Goal: Find contact information: Find contact information

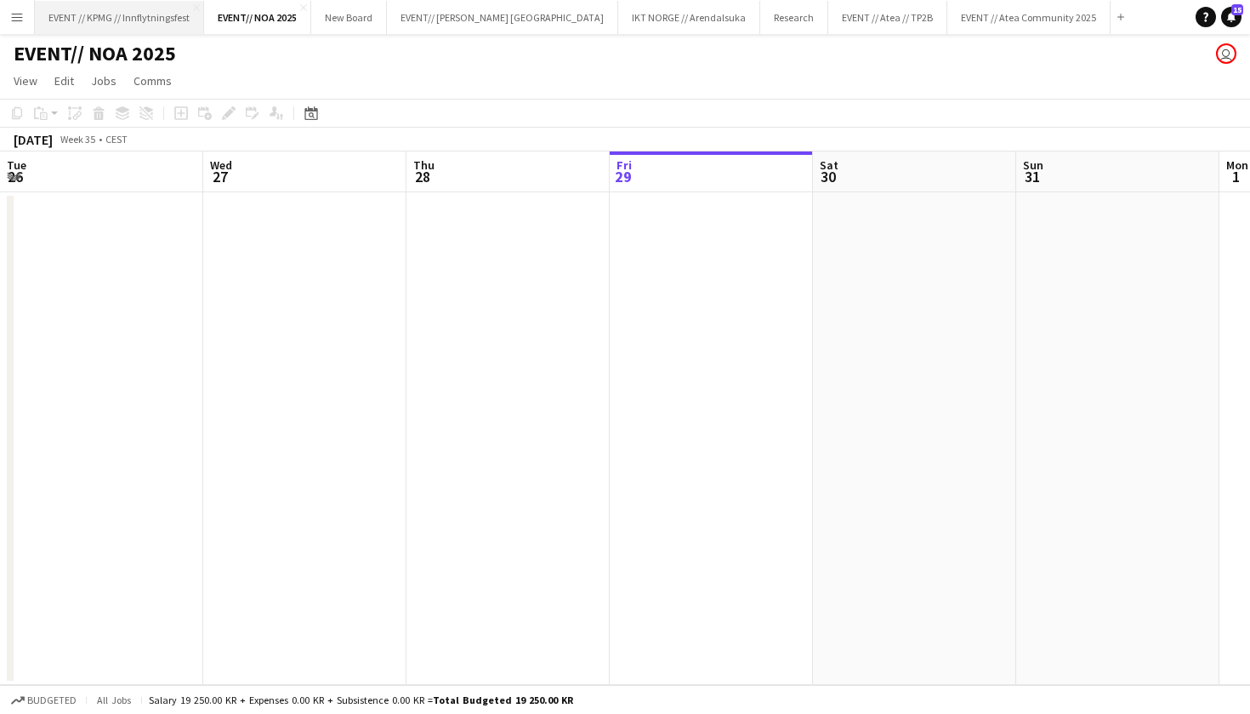
scroll to position [0, 407]
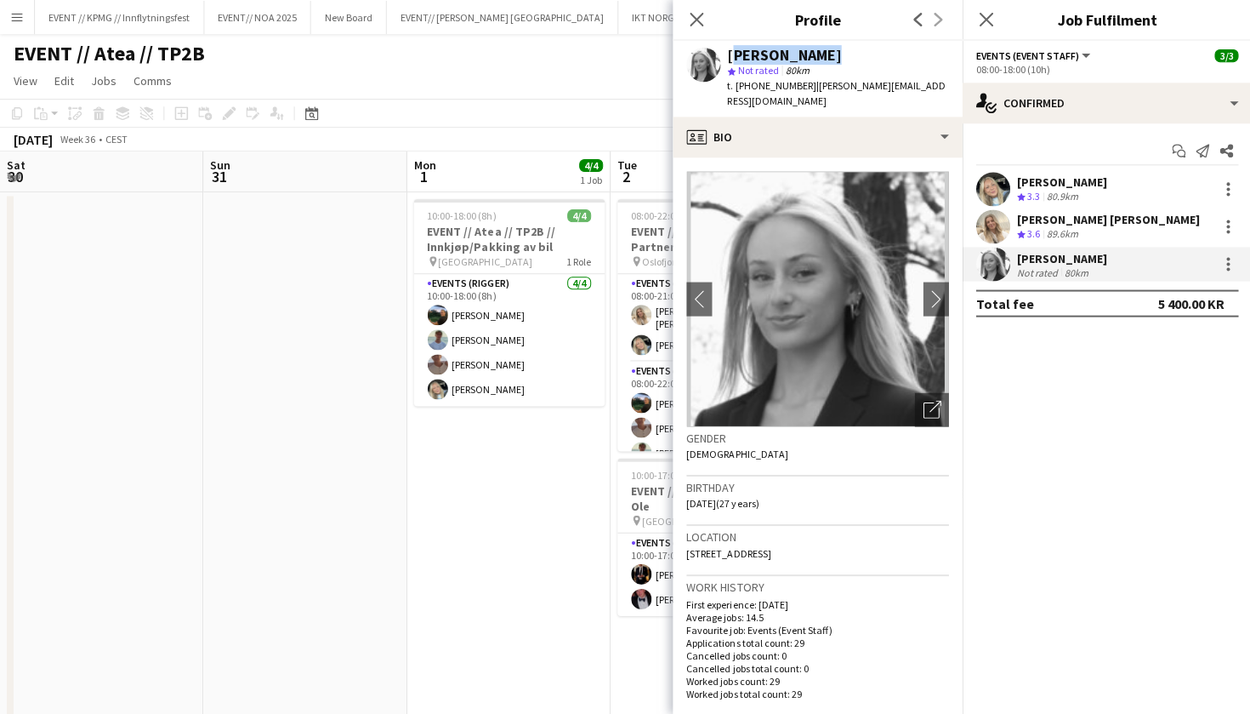
scroll to position [4, 0]
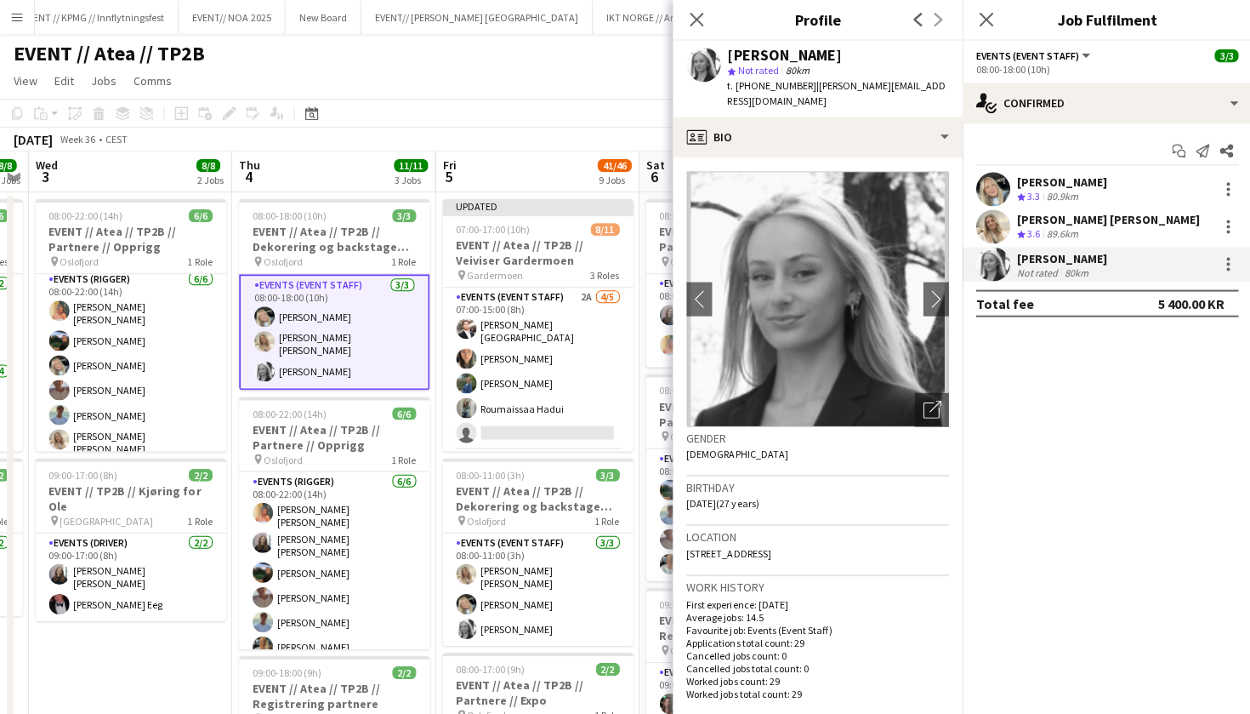
click at [1070, 188] on div "[PERSON_NAME]" at bounding box center [1061, 181] width 90 height 15
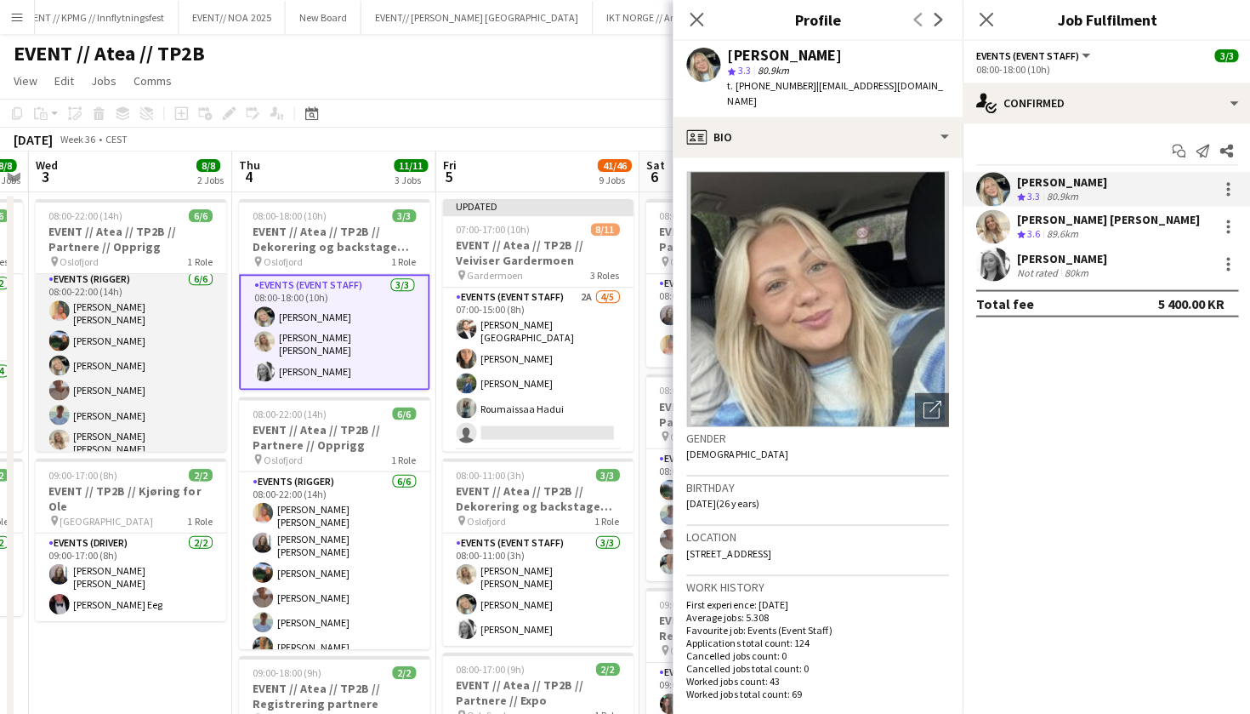
click at [135, 376] on app-card-role "Events (Rigger) [DATE] 08:00-22:00 (14h) [PERSON_NAME] [PERSON_NAME] [PERSON_NA…" at bounding box center [131, 365] width 191 height 191
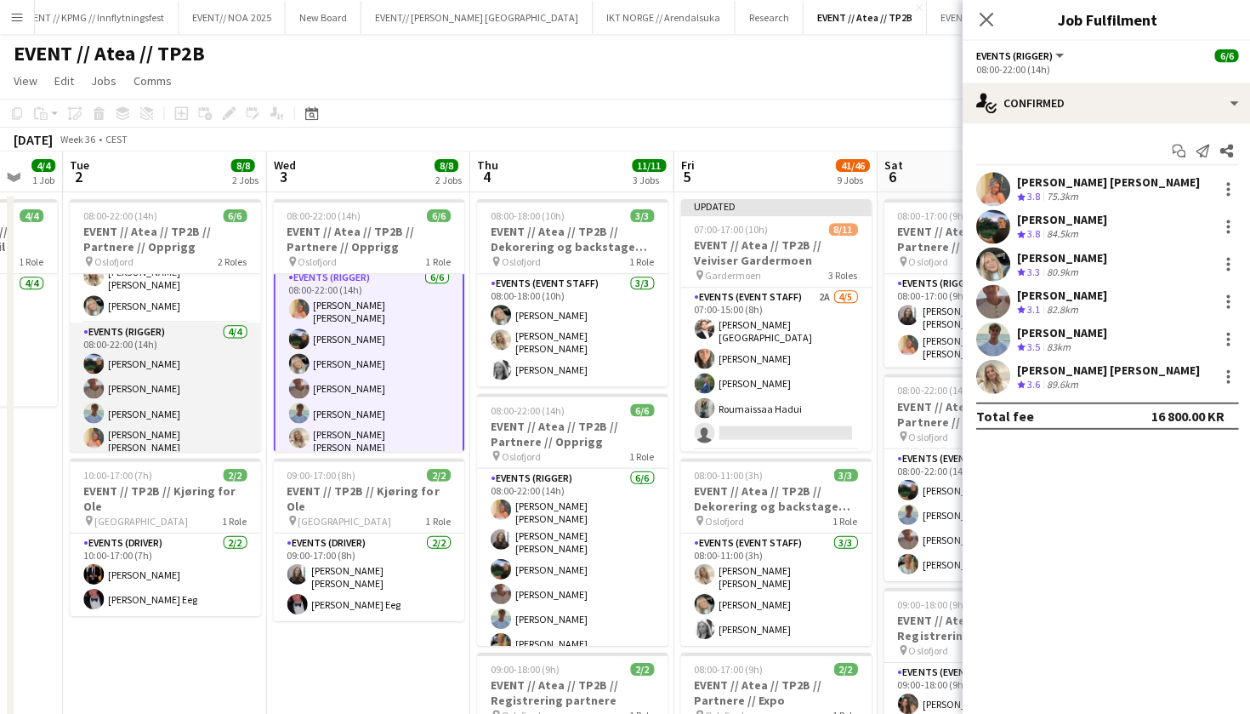
scroll to position [37, 0]
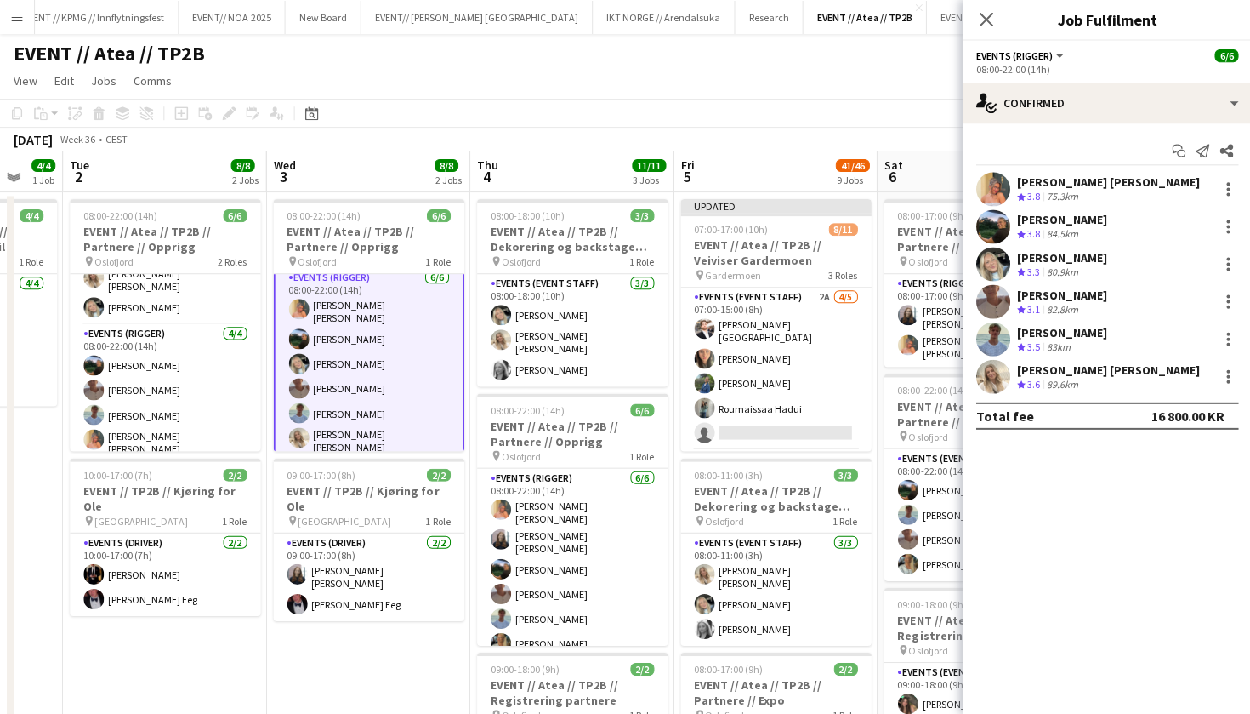
click at [1083, 189] on div "[PERSON_NAME] [PERSON_NAME]" at bounding box center [1107, 181] width 183 height 15
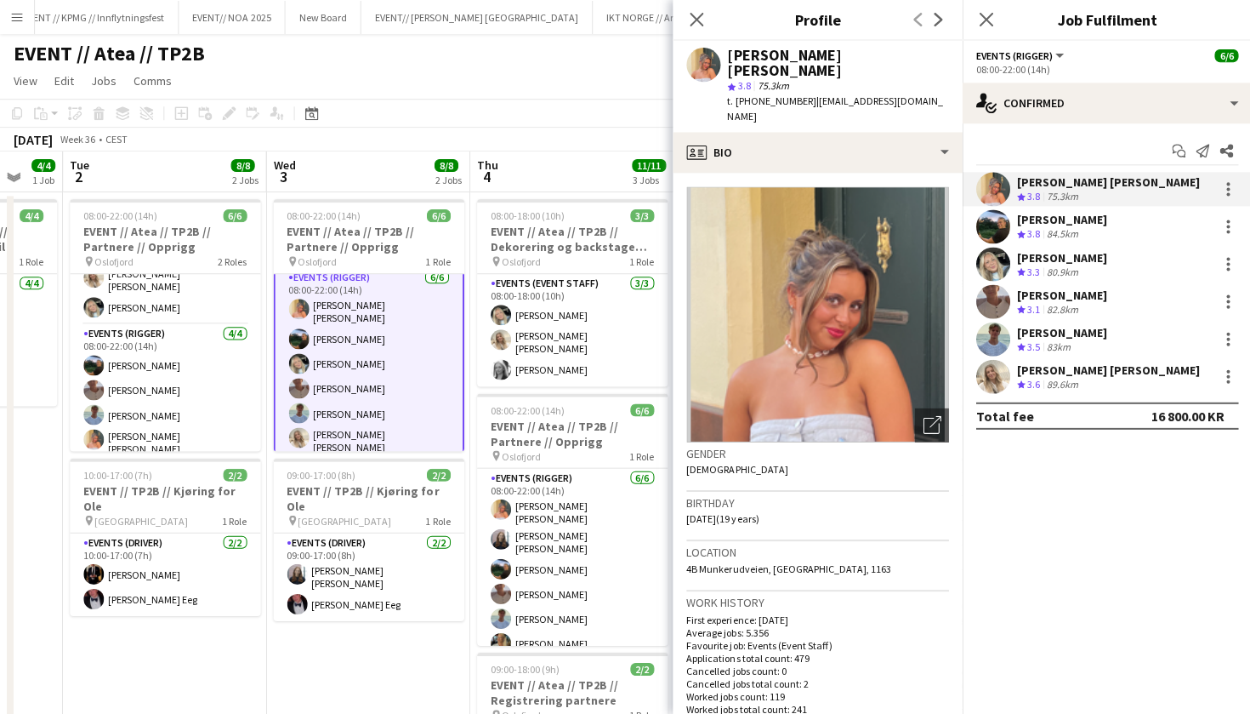
click at [826, 94] on span "| [EMAIL_ADDRESS][DOMAIN_NAME]" at bounding box center [833, 108] width 215 height 28
click at [847, 94] on span "| [EMAIL_ADDRESS][DOMAIN_NAME]" at bounding box center [833, 108] width 215 height 28
drag, startPoint x: 794, startPoint y: 83, endPoint x: 908, endPoint y: 77, distance: 114.9
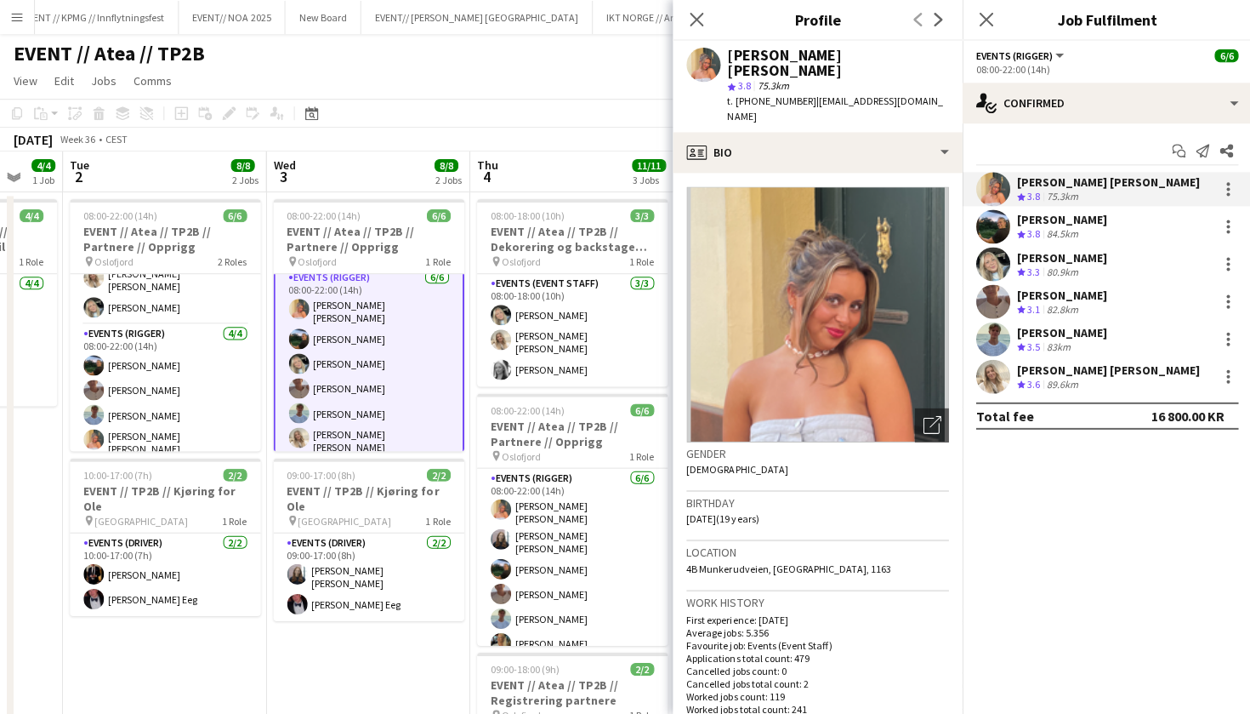
click at [908, 94] on div "t. [PHONE_NUMBER] | [EMAIL_ADDRESS][DOMAIN_NAME]" at bounding box center [836, 109] width 221 height 31
copy span "[EMAIL_ADDRESS][DOMAIN_NAME]"
click at [1068, 242] on div "[PERSON_NAME] Crew rating 3.8 84.5km" at bounding box center [1105, 226] width 289 height 34
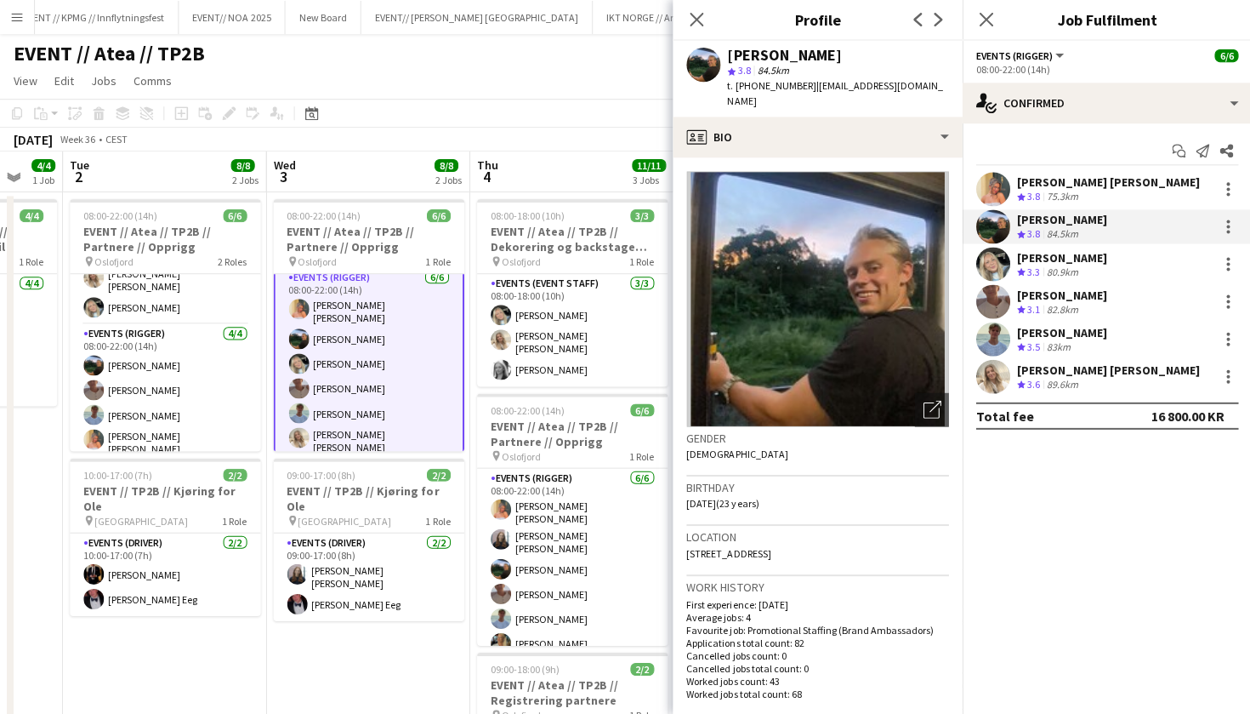
click at [818, 80] on span "| [EMAIL_ADDRESS][DOMAIN_NAME]" at bounding box center [833, 93] width 215 height 28
click at [828, 82] on span "| [EMAIL_ADDRESS][DOMAIN_NAME]" at bounding box center [833, 93] width 215 height 28
drag, startPoint x: 794, startPoint y: 86, endPoint x: 942, endPoint y: 85, distance: 148.0
click at [942, 85] on app-profile-header "[PERSON_NAME] star 3.8 84.5km t. [PHONE_NUMBER] | [EMAIL_ADDRESS][DOMAIN_NAME]" at bounding box center [816, 79] width 289 height 76
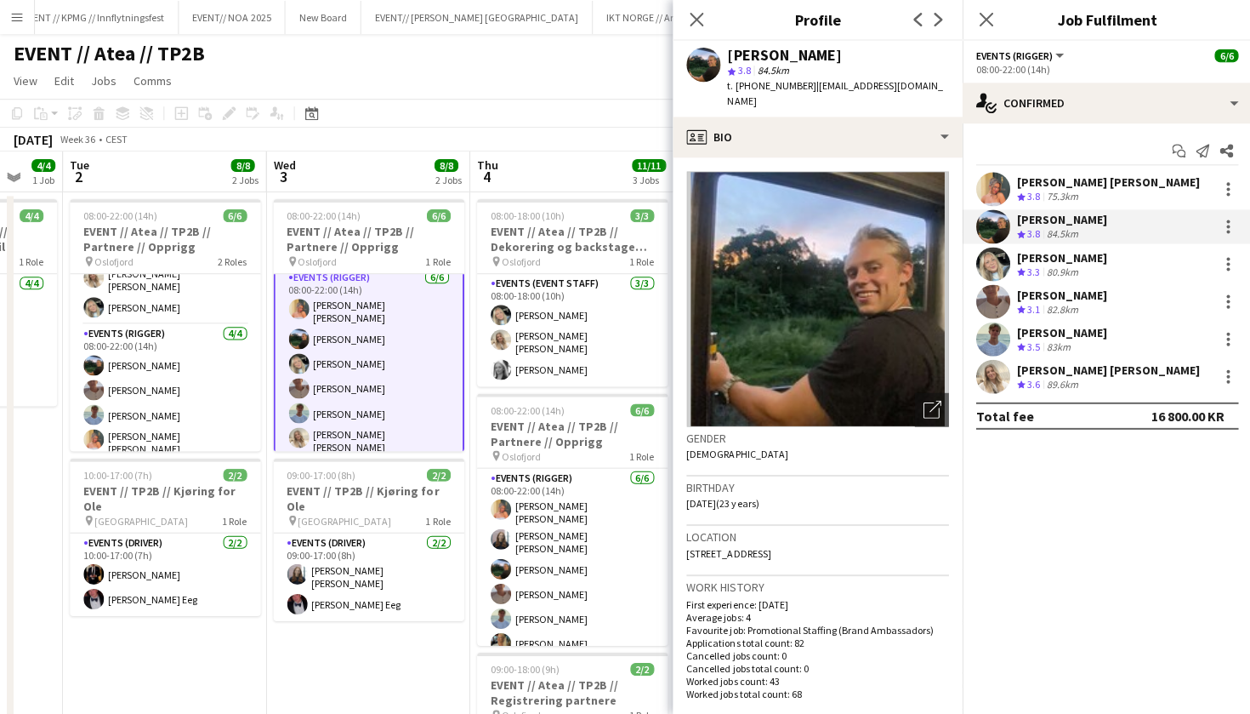
click at [1128, 231] on div "[PERSON_NAME] Crew rating 3.8 84.5km" at bounding box center [1105, 226] width 289 height 34
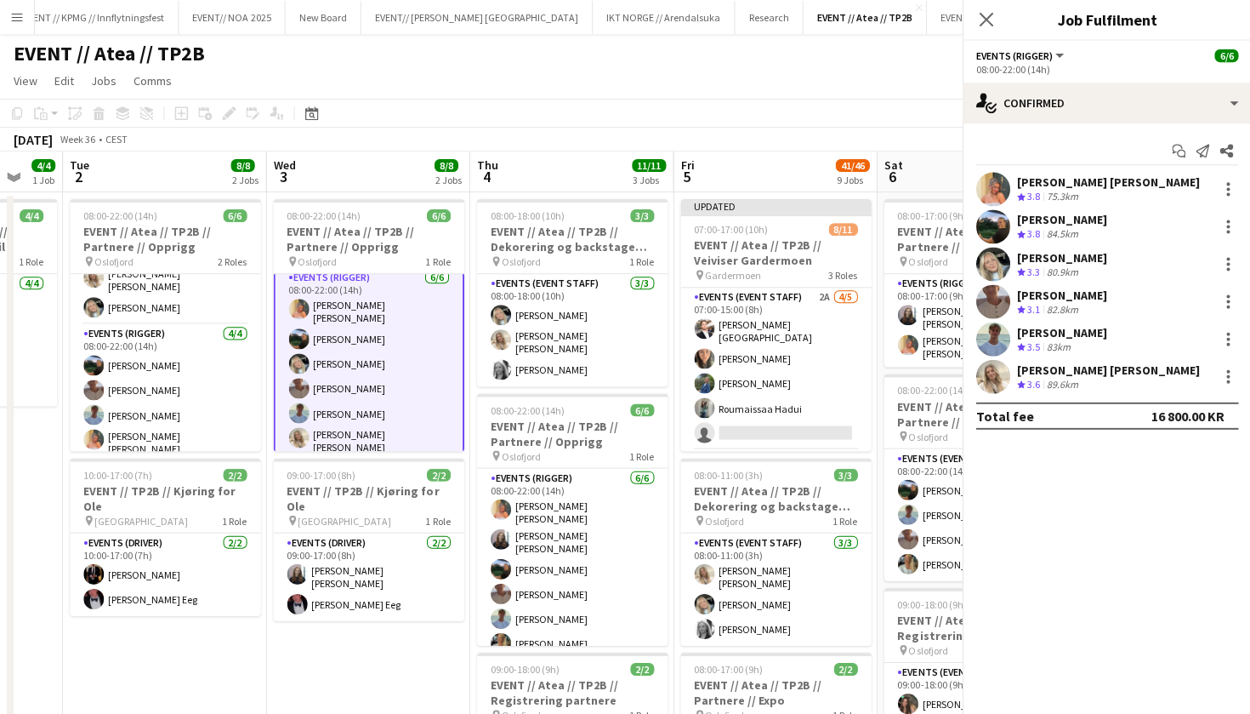
click at [1123, 246] on div "[PERSON_NAME] [PERSON_NAME] Crew rating 3.8 75.3[PERSON_NAME] Smelhus Crew rati…" at bounding box center [1105, 282] width 289 height 221
click at [1098, 266] on div "[PERSON_NAME] Crew rating 3.3 80.9km" at bounding box center [1105, 264] width 289 height 34
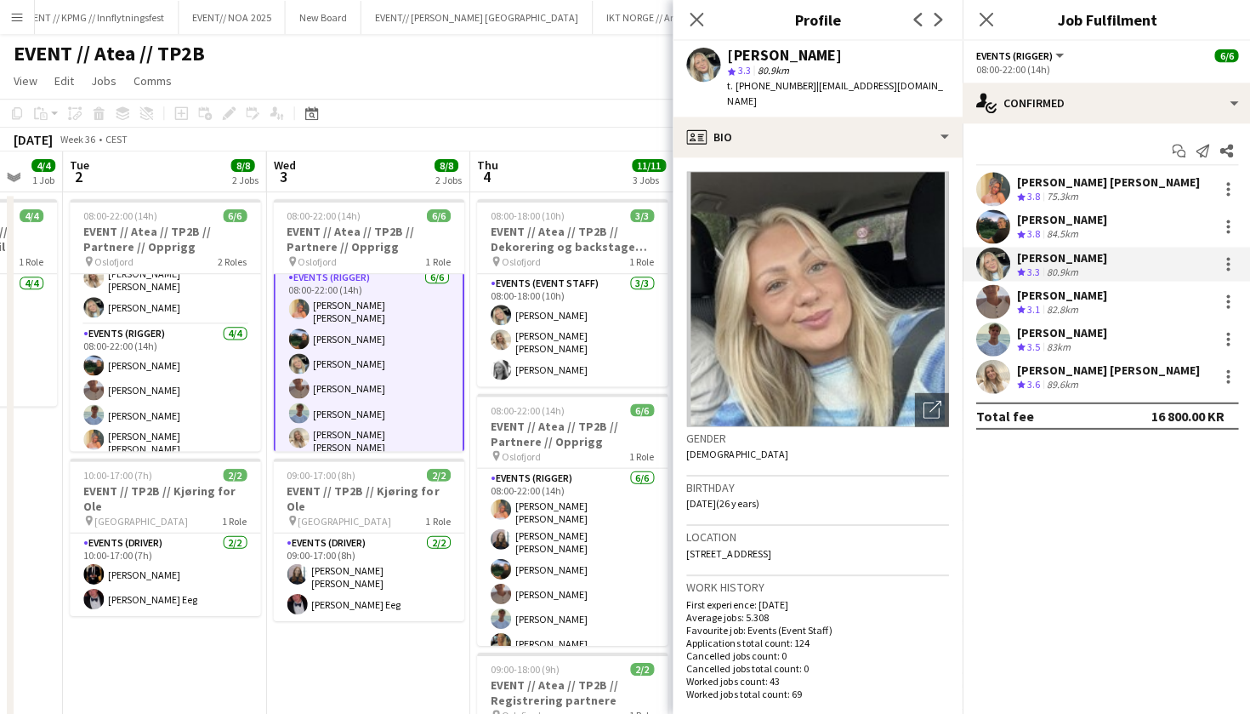
drag, startPoint x: 796, startPoint y: 83, endPoint x: 958, endPoint y: 82, distance: 161.6
click at [958, 82] on app-profile-header "[PERSON_NAME] star 3.3 80.9km t. [PHONE_NUMBER] | [EMAIL_ADDRESS][DOMAIN_NAME]" at bounding box center [816, 79] width 289 height 76
copy span "[EMAIL_ADDRESS][DOMAIN_NAME]"
click at [1123, 288] on div "[PERSON_NAME] Crew rating 3.1 82.8km" at bounding box center [1105, 301] width 289 height 34
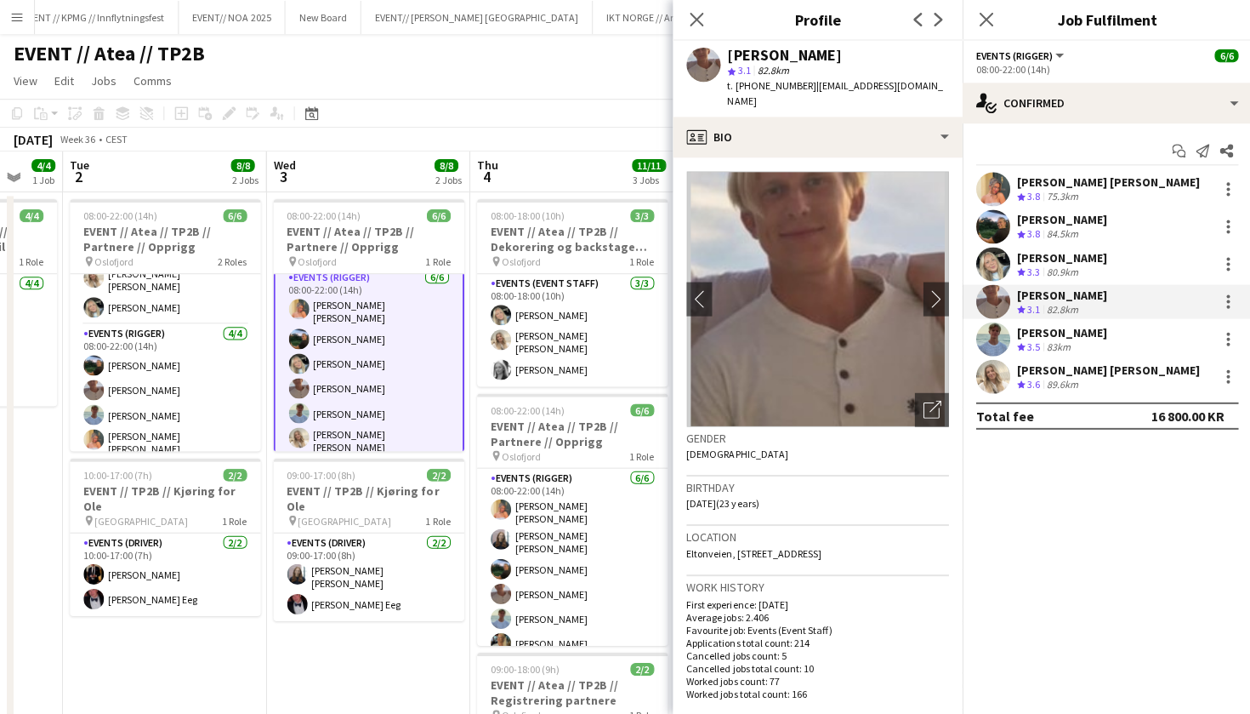
drag, startPoint x: 796, startPoint y: 81, endPoint x: 936, endPoint y: 80, distance: 139.5
click at [936, 80] on div "[PERSON_NAME] star 3.1 82.8km t. [PHONE_NUMBER] | [EMAIL_ADDRESS][DOMAIN_NAME]" at bounding box center [816, 79] width 289 height 76
copy span "[EMAIL_ADDRESS][DOMAIN_NAME]"
click at [1100, 332] on div "[PERSON_NAME]" at bounding box center [1061, 331] width 90 height 15
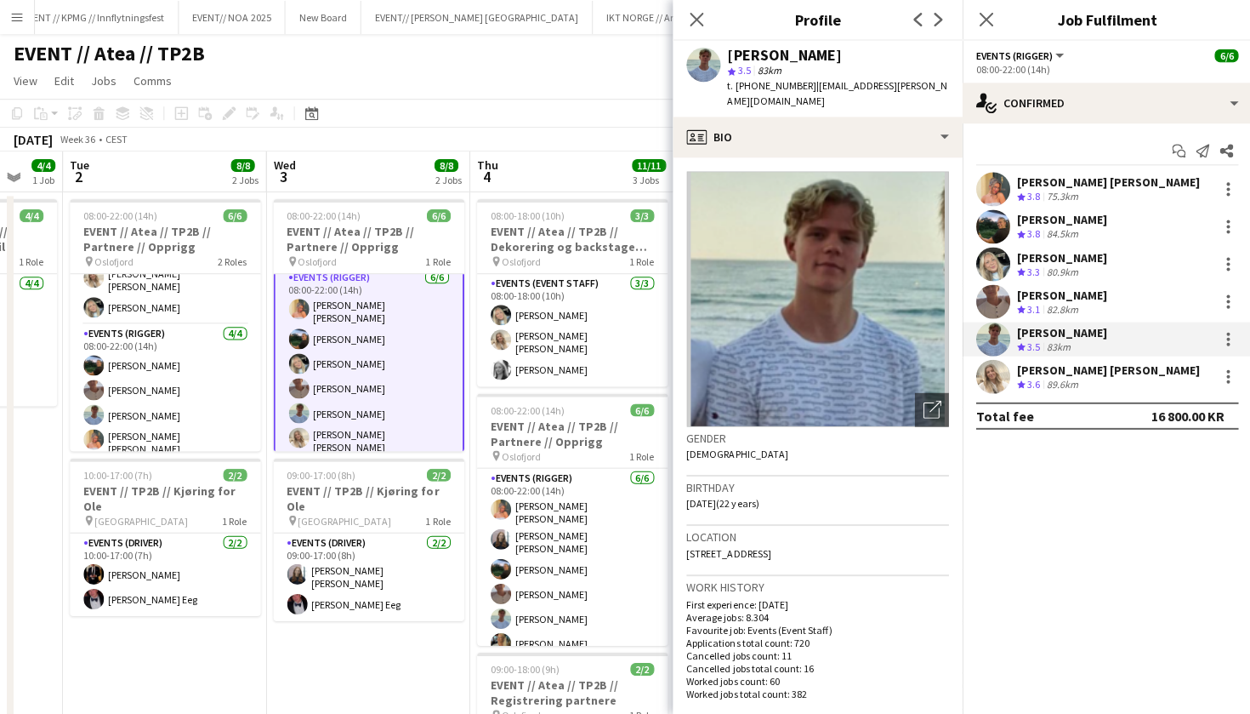
drag, startPoint x: 794, startPoint y: 86, endPoint x: 926, endPoint y: 83, distance: 132.7
click at [926, 83] on div "[PERSON_NAME] Næss star 3.5 83km t. [PHONE_NUMBER] | [EMAIL_ADDRESS][PERSON_NAM…" at bounding box center [816, 79] width 289 height 76
copy span "[EMAIL_ADDRESS][PERSON_NAME][DOMAIN_NAME]"
click at [1070, 365] on div "[PERSON_NAME] [PERSON_NAME]" at bounding box center [1107, 369] width 183 height 15
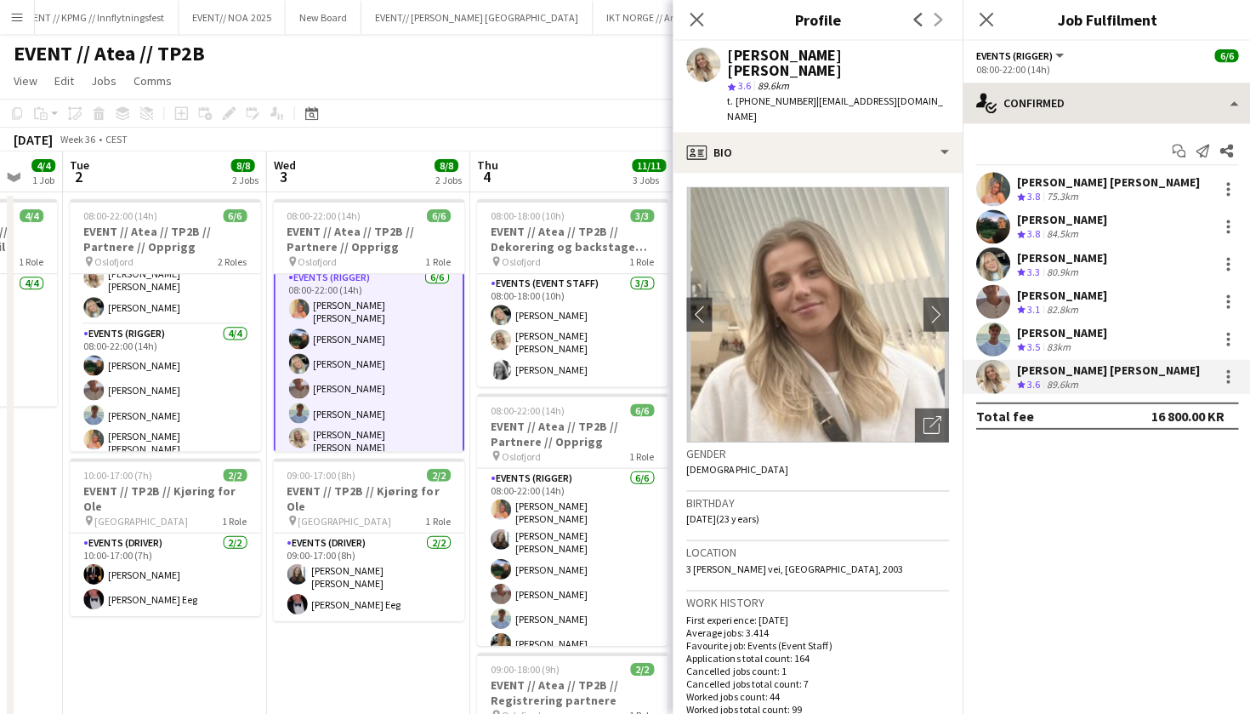
drag, startPoint x: 797, startPoint y: 87, endPoint x: 976, endPoint y: 86, distance: 179.5
click at [893, 78] on div "star 3.6 89.6km" at bounding box center [836, 85] width 221 height 15
drag, startPoint x: 797, startPoint y: 83, endPoint x: 956, endPoint y: 83, distance: 159.1
click at [956, 83] on app-profile-header "[PERSON_NAME] [PERSON_NAME] star 3.6 89.6km t. [PHONE_NUMBER] | [PERSON_NAME][E…" at bounding box center [816, 86] width 289 height 91
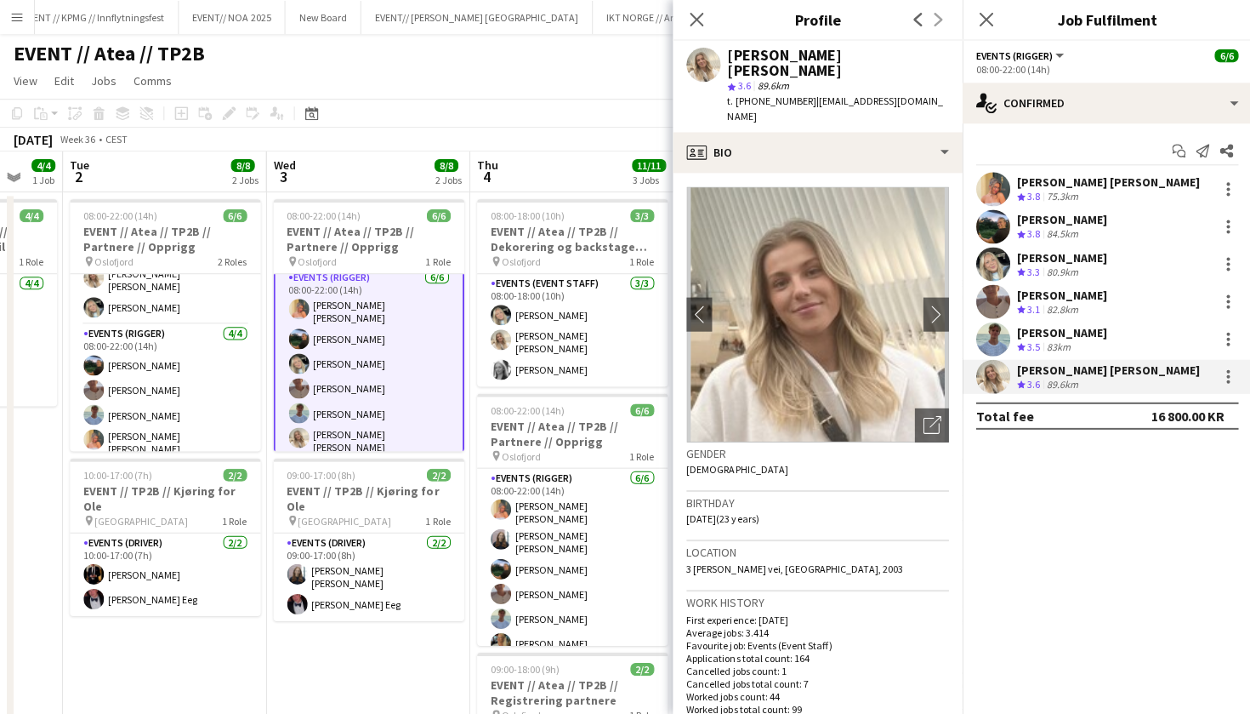
copy span "[EMAIL_ADDRESS][DOMAIN_NAME]"
click at [151, 546] on app-card-role "Events (Driver) [DATE] 10:00-17:00 (7h) [PERSON_NAME] [PERSON_NAME] Eeg" at bounding box center [165, 573] width 191 height 83
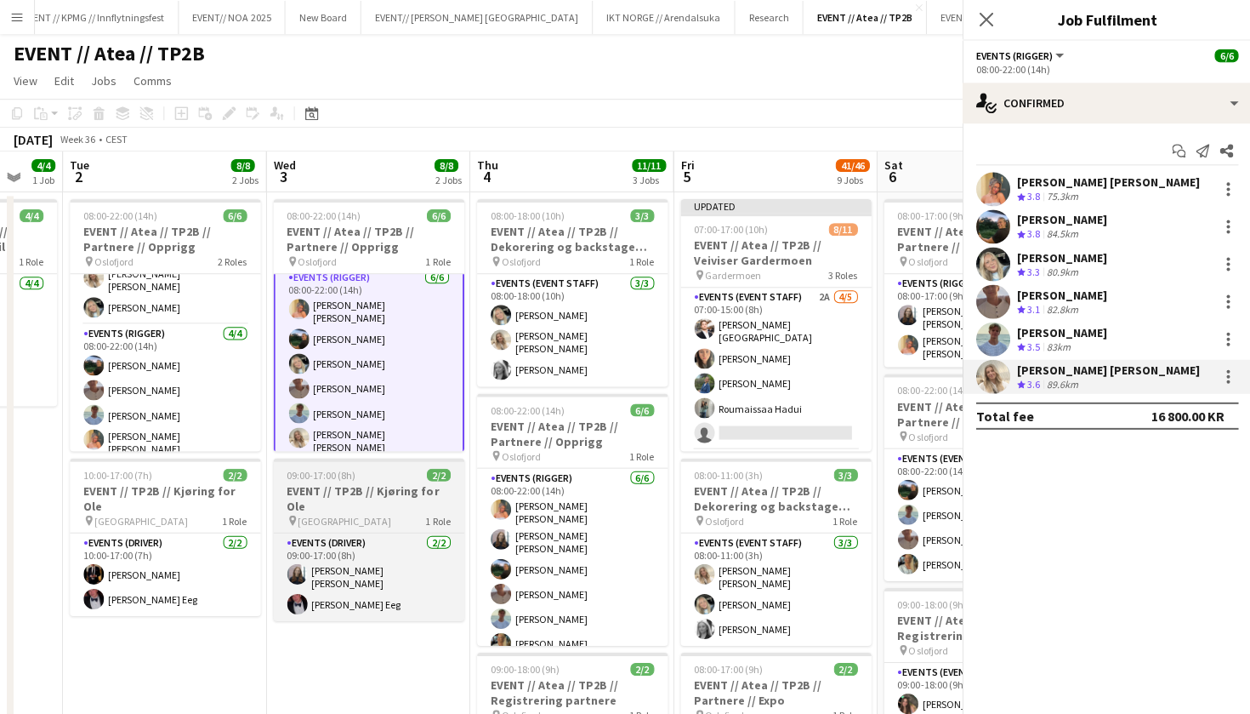
scroll to position [4, 0]
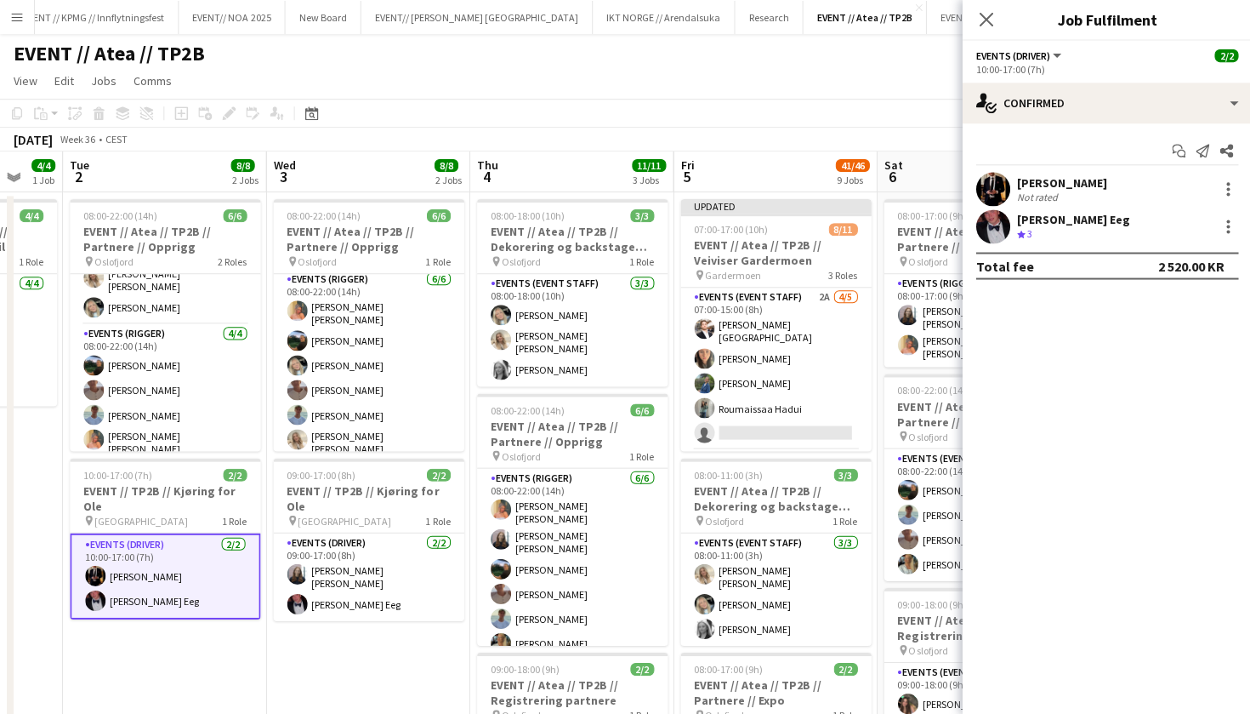
click at [990, 184] on app-user-avatar at bounding box center [992, 189] width 34 height 34
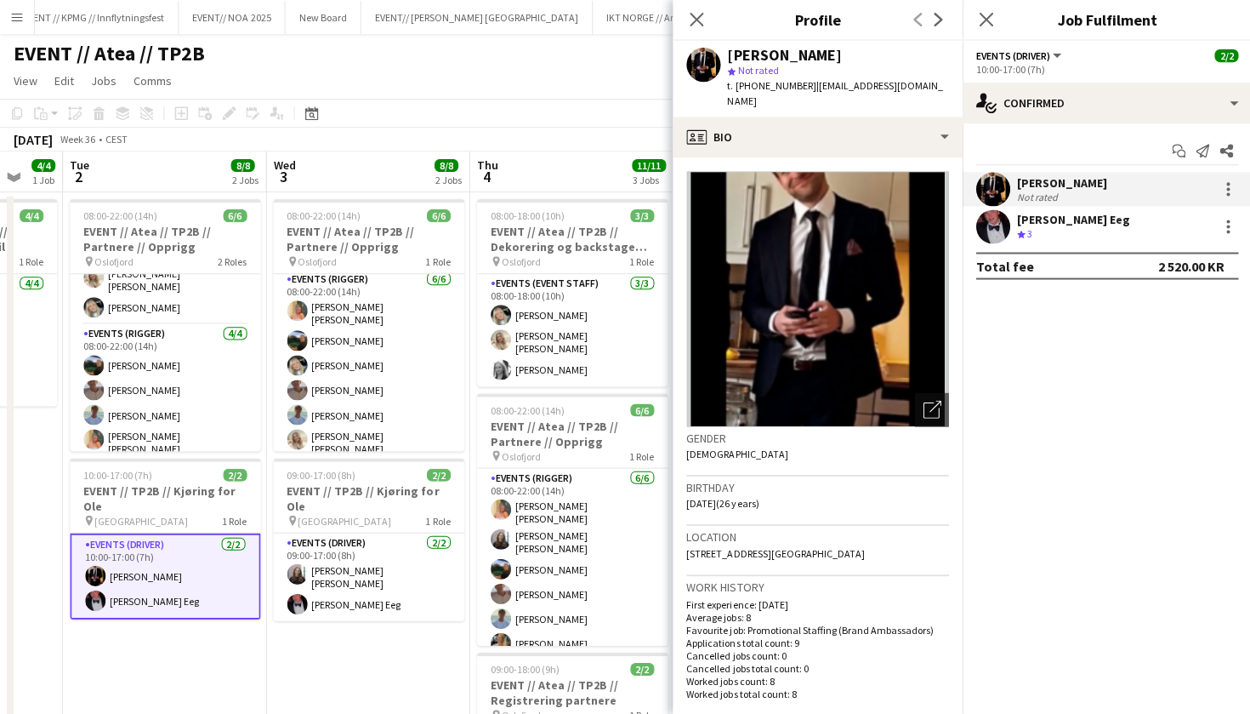
click at [1021, 242] on div "[PERSON_NAME] Eeg Crew rating 3" at bounding box center [1105, 226] width 289 height 34
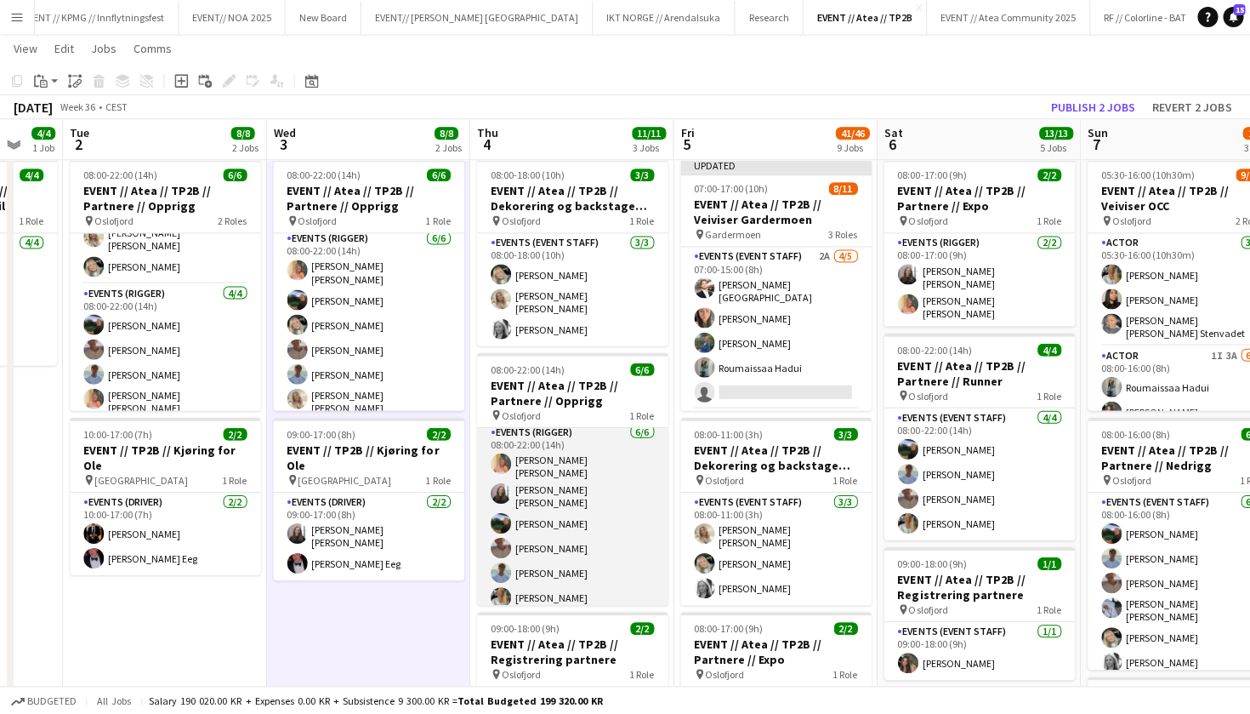
scroll to position [0, 0]
click at [570, 483] on app-card-role "Events (Rigger) [DATE] 08:00-22:00 (14h) [PERSON_NAME] [PERSON_NAME] [PERSON_NA…" at bounding box center [571, 518] width 191 height 191
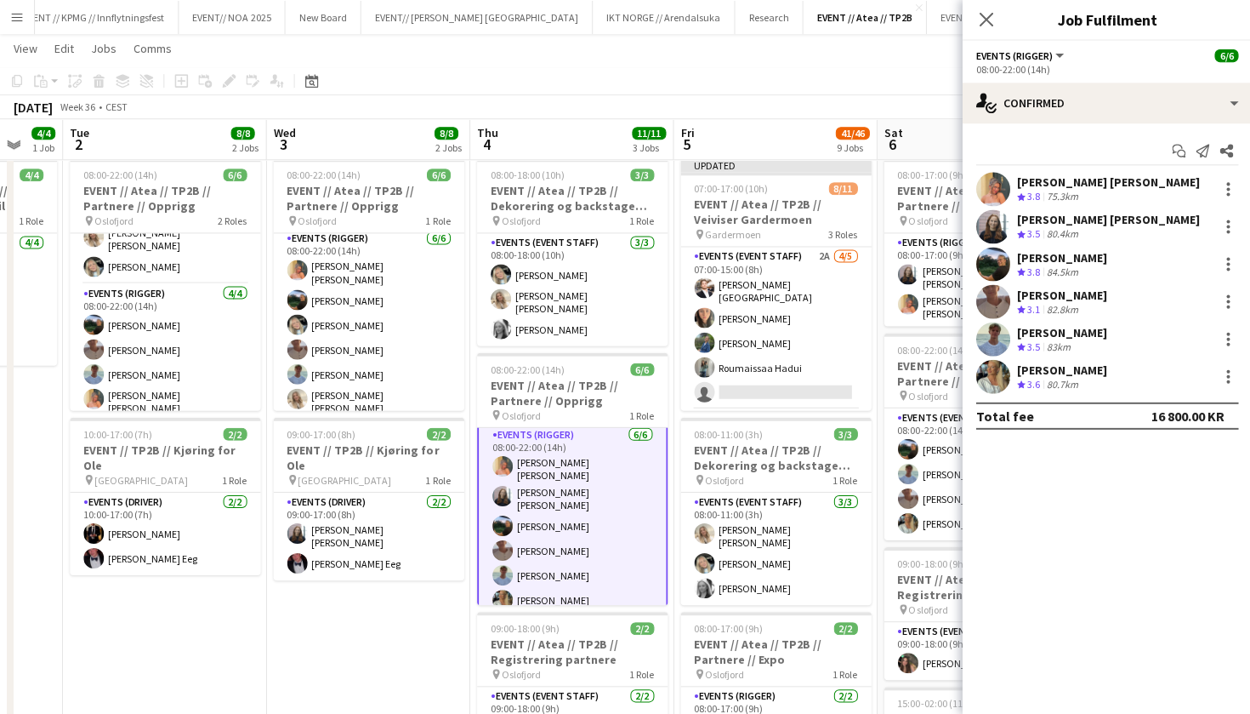
click at [1071, 381] on div "80.7km" at bounding box center [1061, 384] width 38 height 14
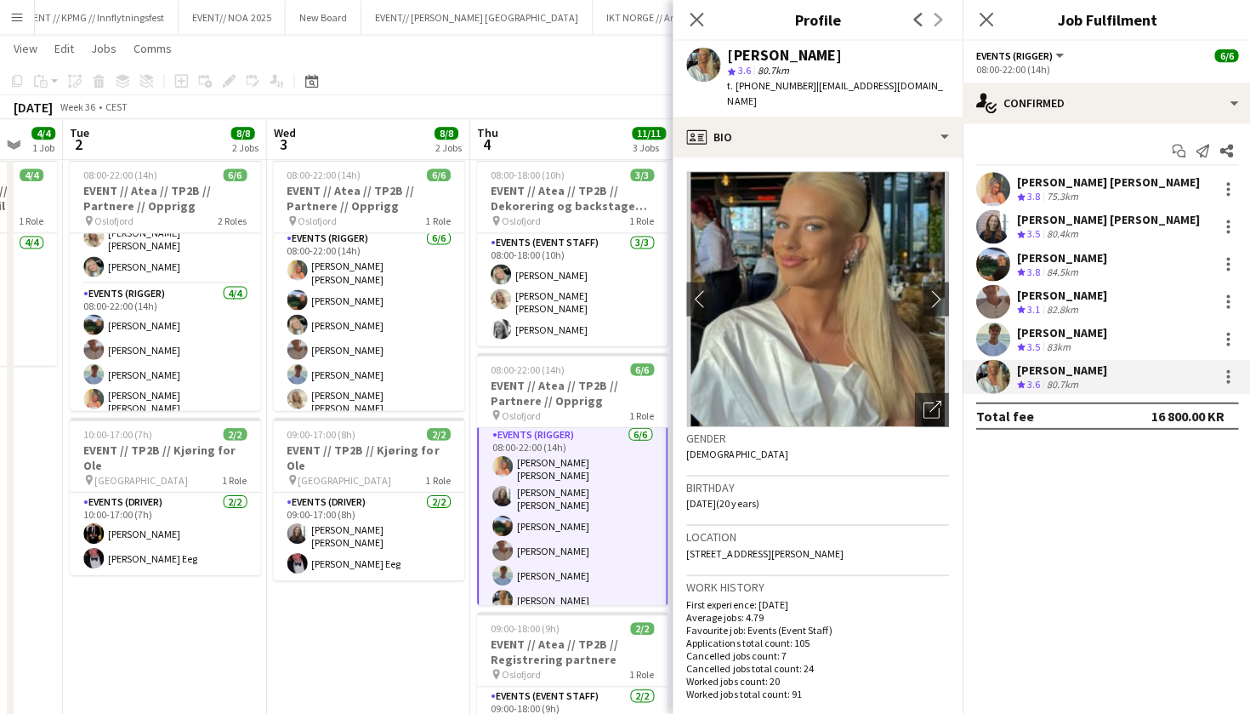
drag, startPoint x: 895, startPoint y: 53, endPoint x: 703, endPoint y: 53, distance: 192.2
click at [703, 53] on div "[PERSON_NAME] star 3.6 80.7km t. [PHONE_NUMBER] | [EMAIL_ADDRESS][DOMAIN_NAME]" at bounding box center [816, 79] width 289 height 76
copy div "[PERSON_NAME]"
click at [1075, 219] on div "[PERSON_NAME] [PERSON_NAME]" at bounding box center [1107, 219] width 183 height 15
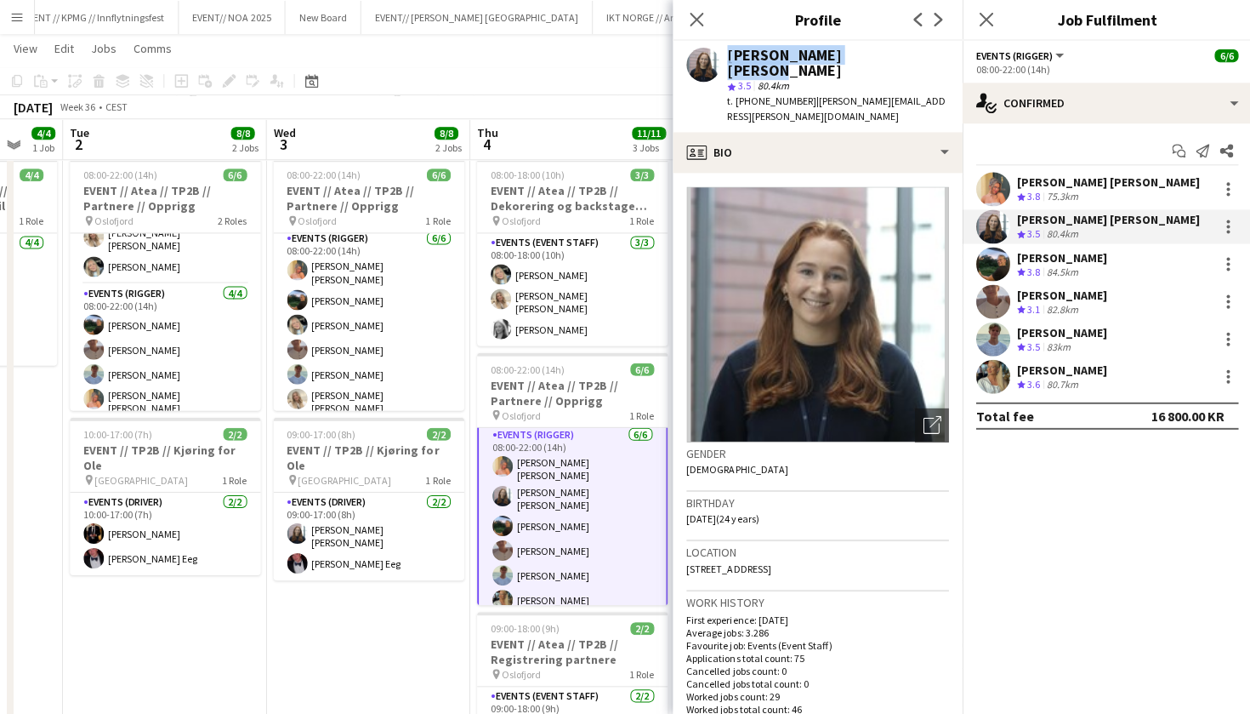
drag, startPoint x: 868, startPoint y: 54, endPoint x: 700, endPoint y: 54, distance: 167.6
click at [700, 54] on div "[PERSON_NAME] [PERSON_NAME] star 3.5 80.4km t. [PHONE_NUMBER] | [PERSON_NAME][E…" at bounding box center [816, 86] width 289 height 91
copy div "[PERSON_NAME] [PERSON_NAME]"
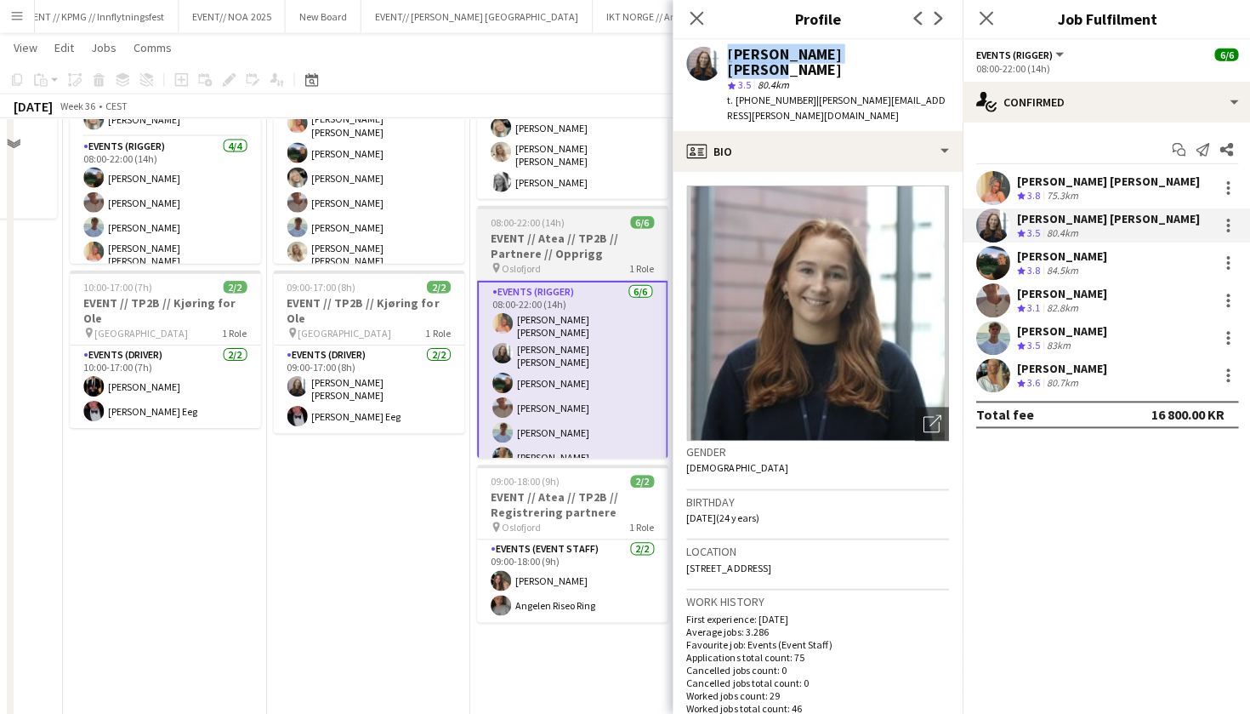
scroll to position [201, 0]
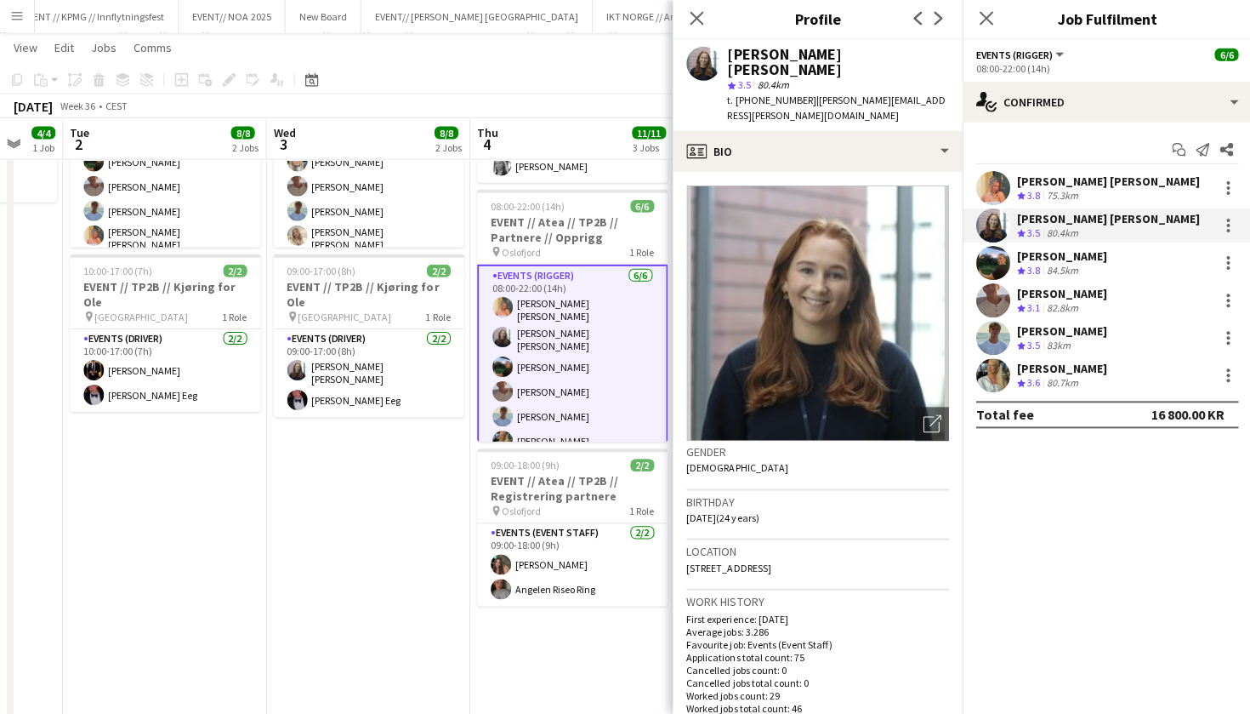
click at [1133, 225] on div "[PERSON_NAME] [PERSON_NAME] Crew rating 3.5 80.4km" at bounding box center [1105, 226] width 289 height 34
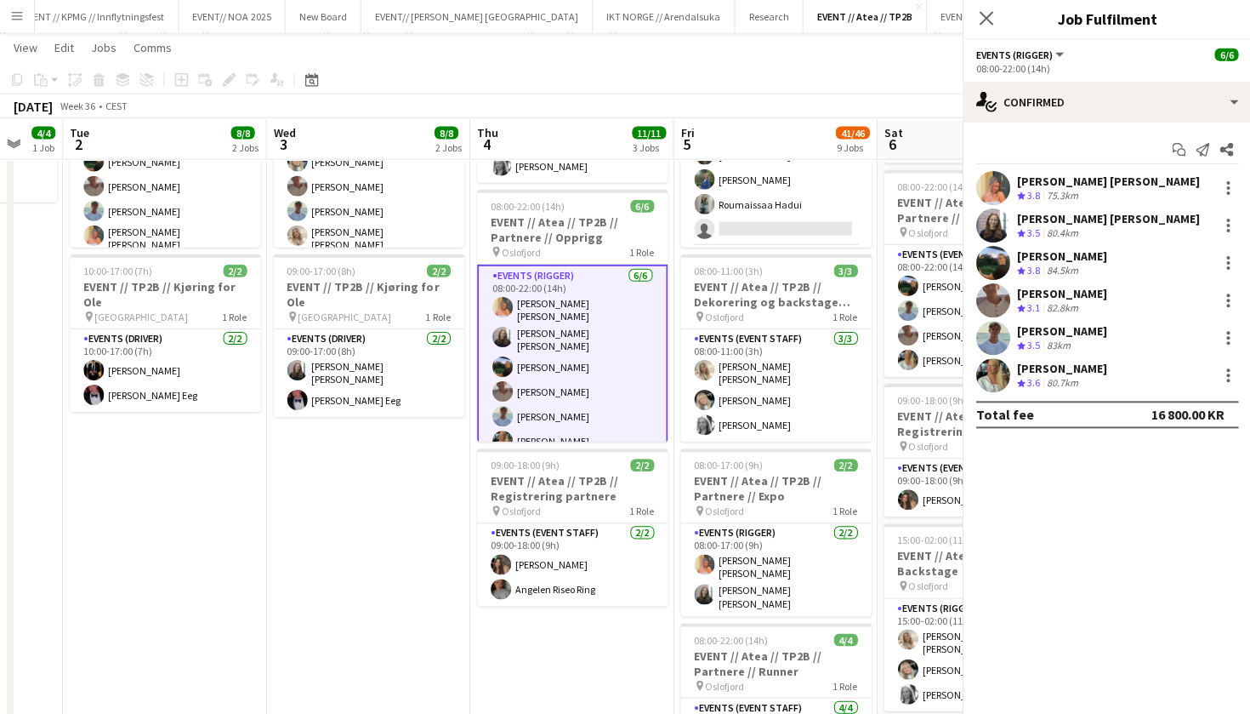
click at [1133, 225] on div "[PERSON_NAME] [PERSON_NAME] Crew rating 3.5 80.4km" at bounding box center [1105, 226] width 289 height 34
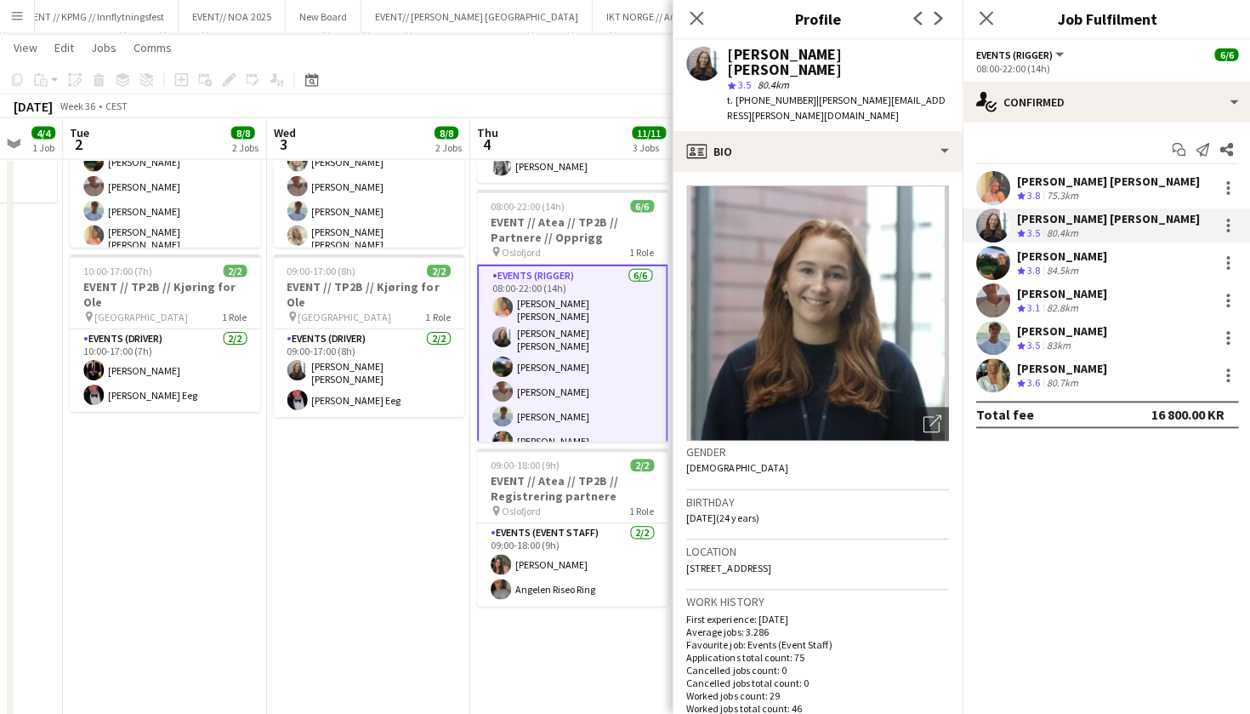
drag, startPoint x: 924, startPoint y: 80, endPoint x: 797, endPoint y: 81, distance: 126.7
click at [797, 81] on div "[PERSON_NAME] [PERSON_NAME] star 3.5 80.4km t. [PHONE_NUMBER] | [PERSON_NAME][E…" at bounding box center [816, 86] width 289 height 91
click at [866, 94] on span "| [PERSON_NAME][EMAIL_ADDRESS][PERSON_NAME][DOMAIN_NAME]" at bounding box center [835, 108] width 218 height 28
drag, startPoint x: 927, startPoint y: 83, endPoint x: 795, endPoint y: 83, distance: 131.8
click at [795, 83] on div "[PERSON_NAME] [PERSON_NAME] star 3.5 80.4km t. [PHONE_NUMBER] | [PERSON_NAME][E…" at bounding box center [816, 86] width 289 height 91
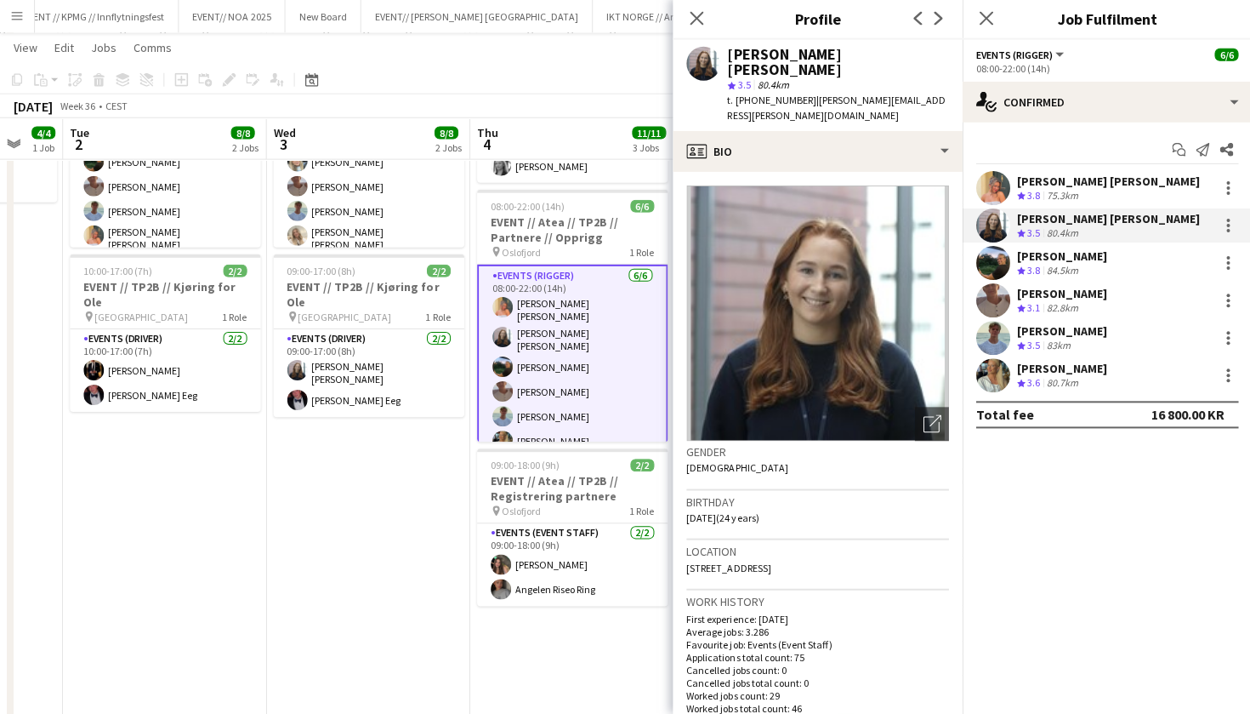
copy span "[PERSON_NAME][EMAIL_ADDRESS][PERSON_NAME][DOMAIN_NAME]"
click at [1101, 379] on div "Crew rating 3.6 80.7km" at bounding box center [1061, 384] width 90 height 14
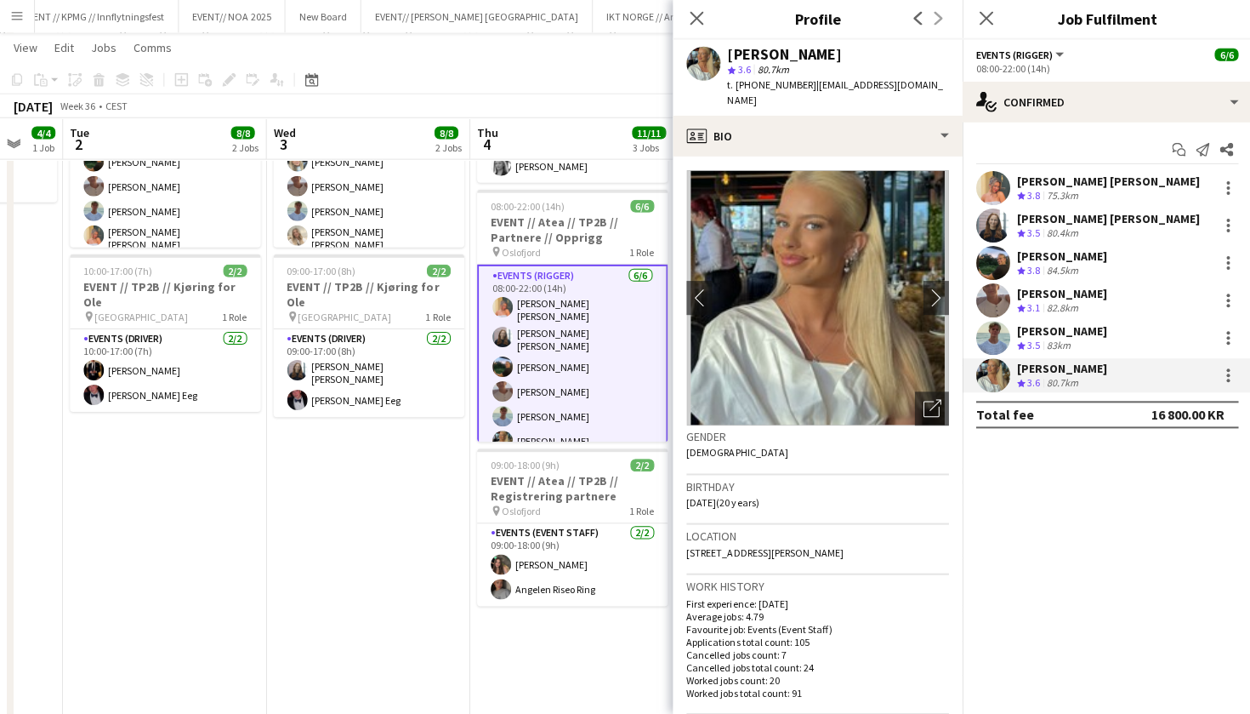
drag, startPoint x: 897, startPoint y: 81, endPoint x: 795, endPoint y: 81, distance: 101.2
click at [795, 81] on div "[PERSON_NAME] star 3.6 80.7km t. [PHONE_NUMBER] | [EMAIL_ADDRESS][DOMAIN_NAME]" at bounding box center [816, 79] width 289 height 76
copy span "[EMAIL_ADDRESS][DOMAIN_NAME]"
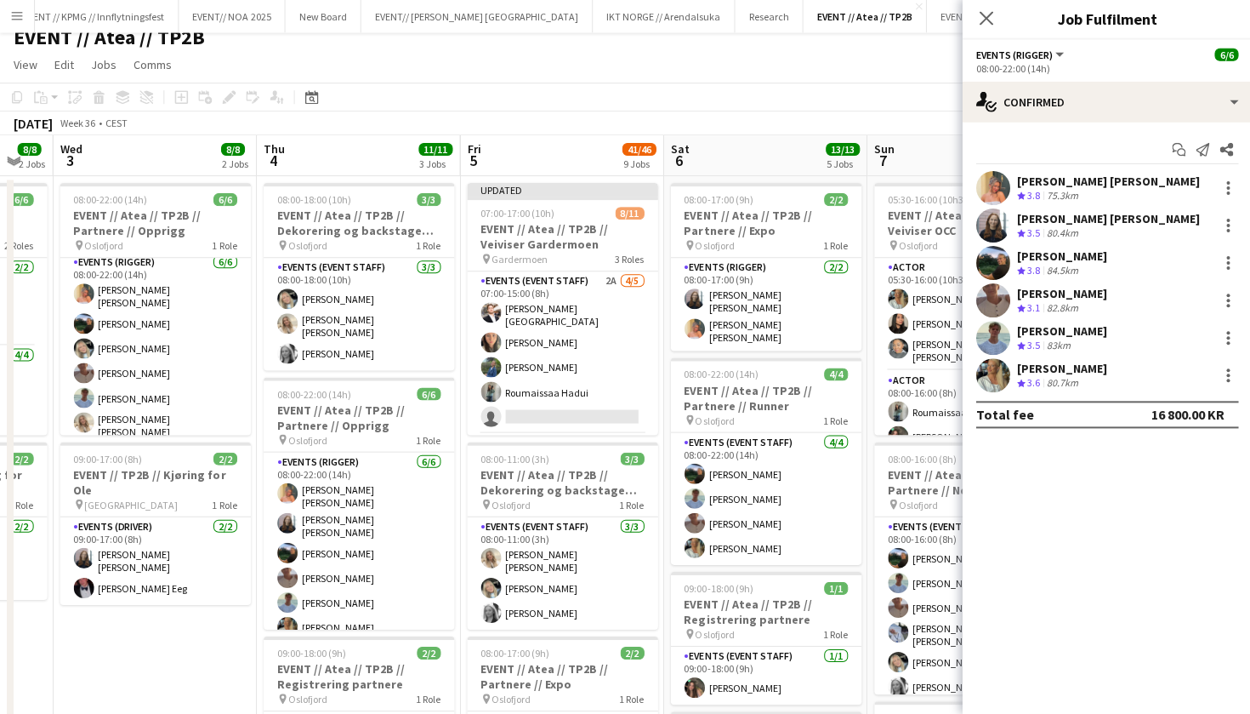
scroll to position [4, 0]
